Goal: Task Accomplishment & Management: Use online tool/utility

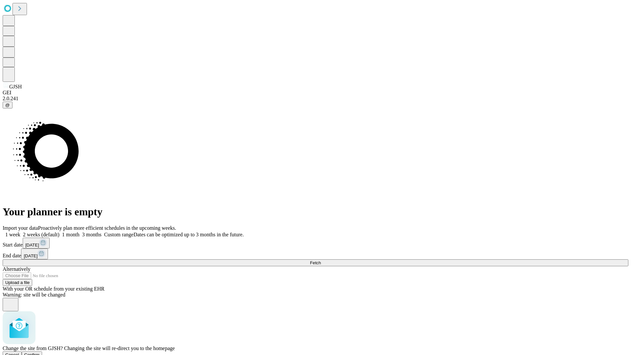
click at [40, 352] on span "Confirm" at bounding box center [31, 354] width 15 height 5
click at [59, 232] on label "2 weeks (default)" at bounding box center [39, 235] width 39 height 6
click at [321, 260] on span "Fetch" at bounding box center [315, 262] width 11 height 5
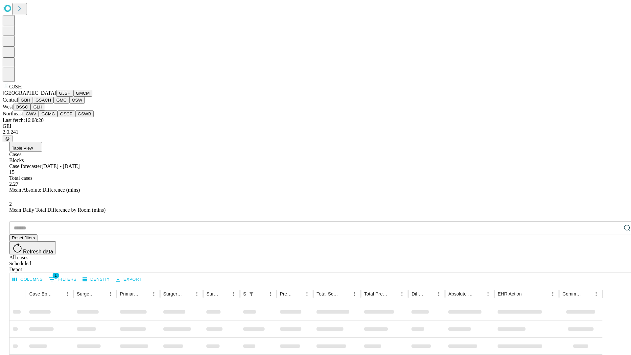
click at [73, 97] on button "GMCM" at bounding box center [82, 93] width 19 height 7
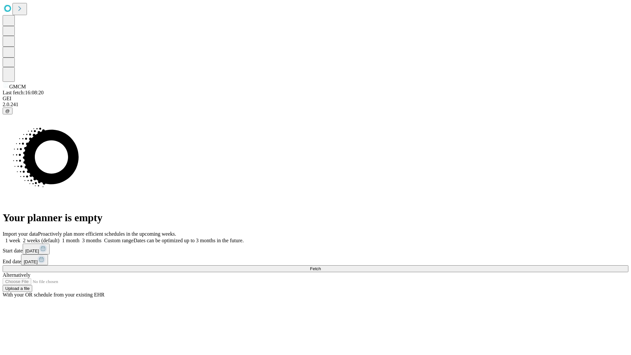
click at [59, 238] on label "2 weeks (default)" at bounding box center [39, 241] width 39 height 6
click at [321, 266] on span "Fetch" at bounding box center [315, 268] width 11 height 5
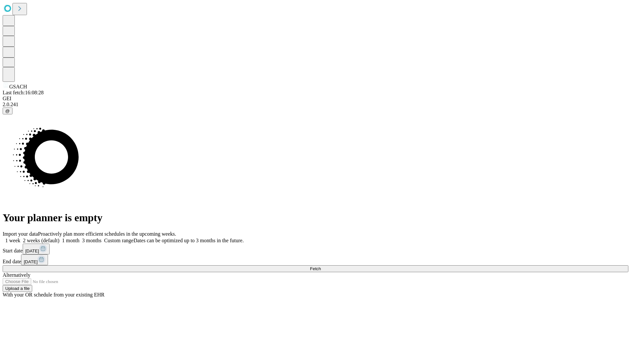
click at [59, 238] on label "2 weeks (default)" at bounding box center [39, 241] width 39 height 6
click at [321, 266] on span "Fetch" at bounding box center [315, 268] width 11 height 5
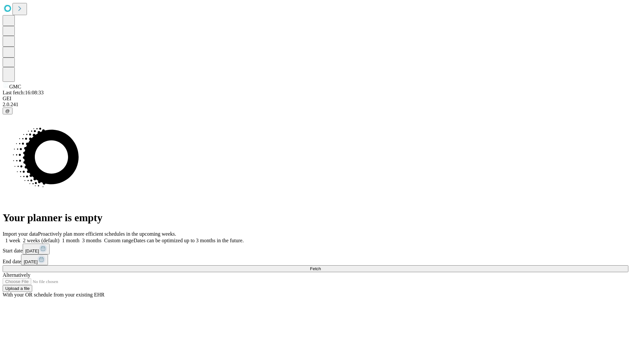
click at [321, 266] on span "Fetch" at bounding box center [315, 268] width 11 height 5
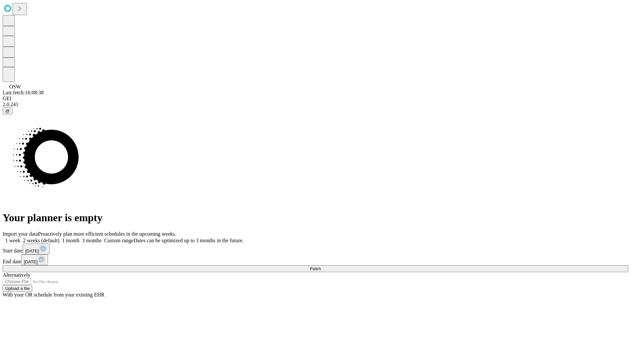
click at [59, 238] on label "2 weeks (default)" at bounding box center [39, 241] width 39 height 6
click at [321, 266] on span "Fetch" at bounding box center [315, 268] width 11 height 5
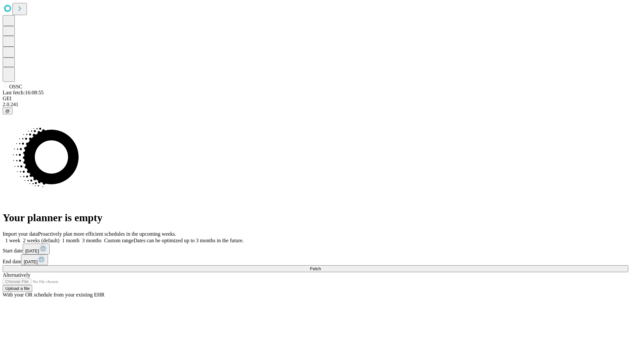
click at [59, 238] on label "2 weeks (default)" at bounding box center [39, 241] width 39 height 6
click at [321, 266] on span "Fetch" at bounding box center [315, 268] width 11 height 5
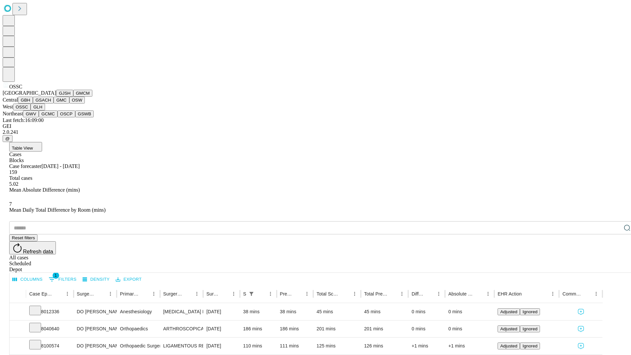
click at [45, 110] on button "GLH" at bounding box center [38, 106] width 14 height 7
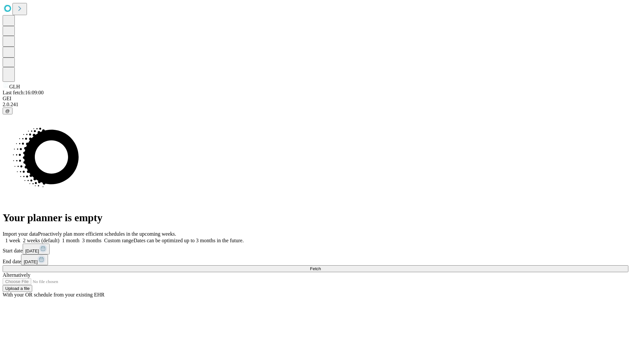
click at [59, 238] on label "2 weeks (default)" at bounding box center [39, 241] width 39 height 6
click at [321, 266] on span "Fetch" at bounding box center [315, 268] width 11 height 5
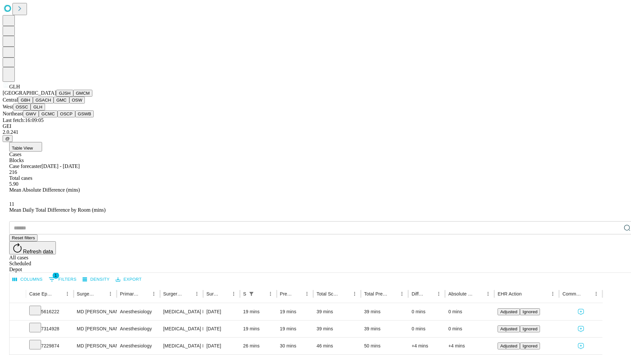
click at [39, 117] on button "GWV" at bounding box center [31, 113] width 16 height 7
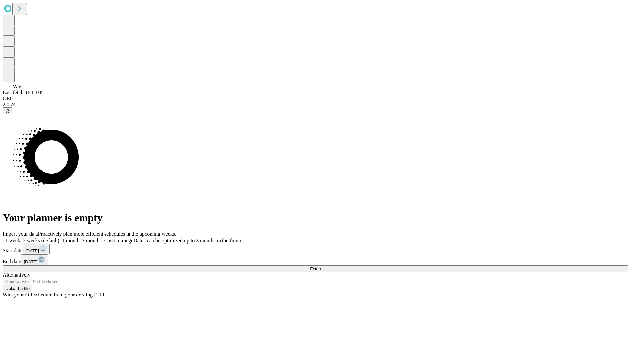
click at [59, 238] on label "2 weeks (default)" at bounding box center [39, 241] width 39 height 6
click at [321, 266] on span "Fetch" at bounding box center [315, 268] width 11 height 5
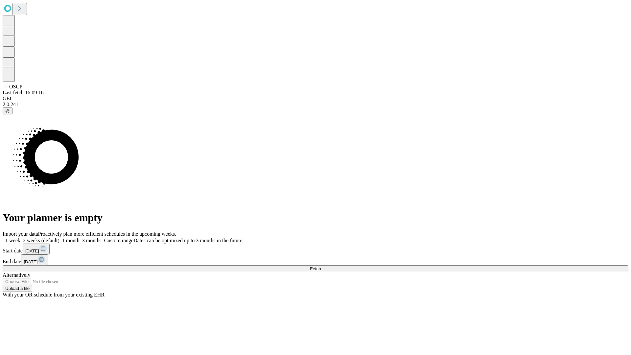
click at [59, 238] on label "2 weeks (default)" at bounding box center [39, 241] width 39 height 6
click at [321, 266] on span "Fetch" at bounding box center [315, 268] width 11 height 5
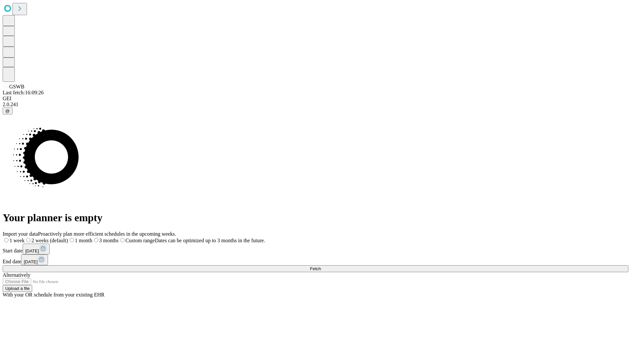
click at [68, 238] on label "2 weeks (default)" at bounding box center [46, 241] width 43 height 6
click at [321, 266] on span "Fetch" at bounding box center [315, 268] width 11 height 5
